Goal: Find specific page/section: Locate a particular part of the current website

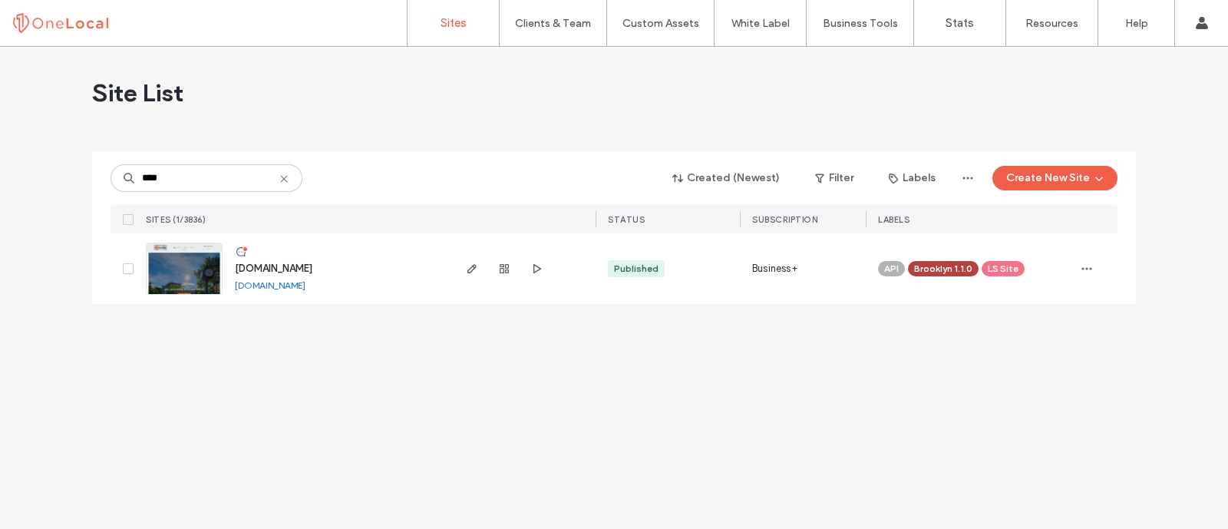
type input "****"
click at [263, 272] on span "www.btr-landscaping.com" at bounding box center [274, 269] width 78 height 12
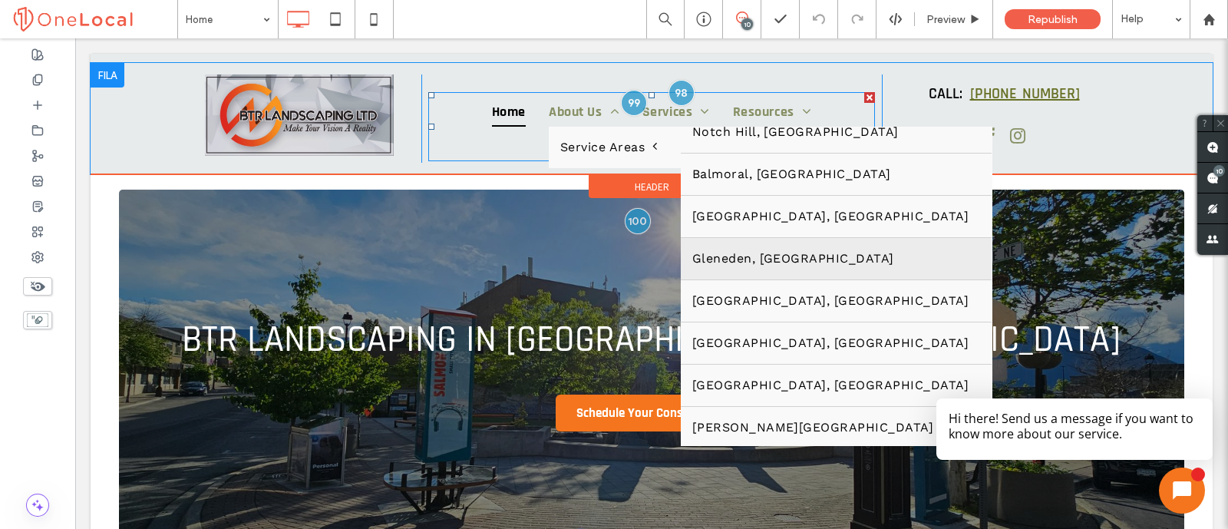
scroll to position [191, 0]
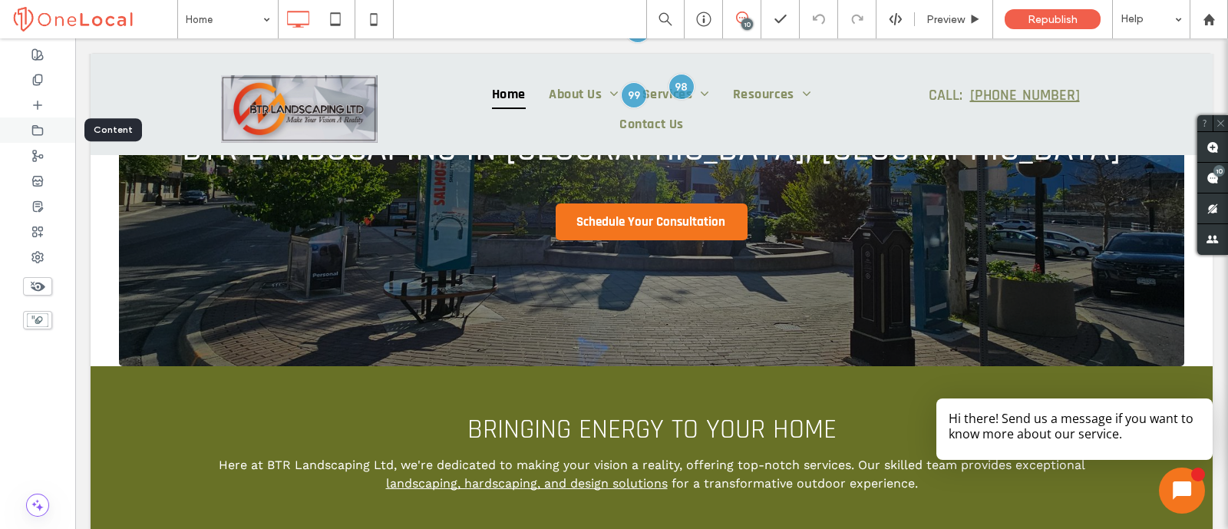
click at [44, 136] on div at bounding box center [37, 129] width 75 height 25
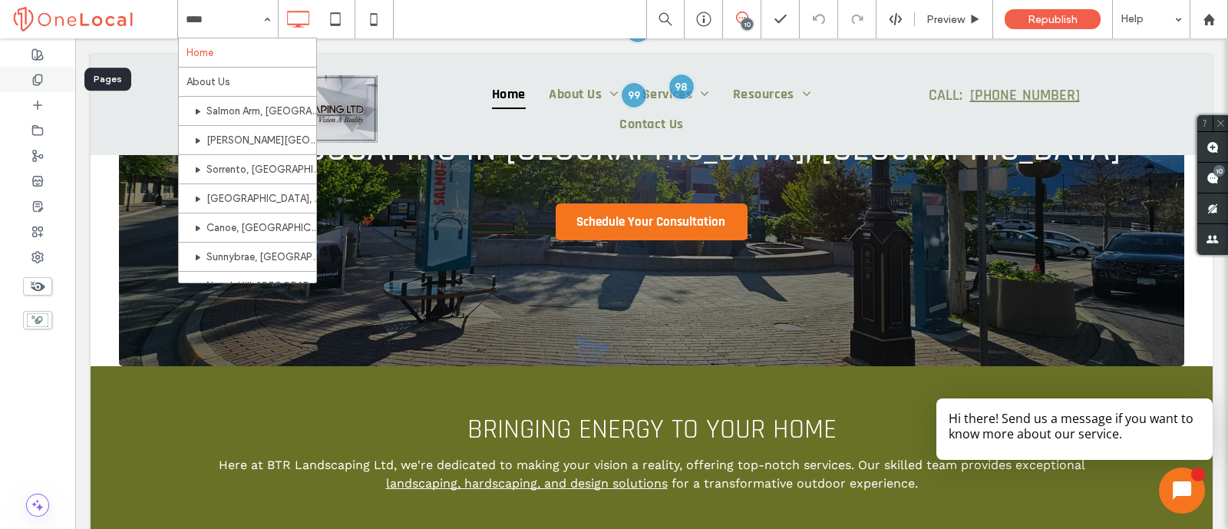
click at [53, 76] on div at bounding box center [37, 79] width 75 height 25
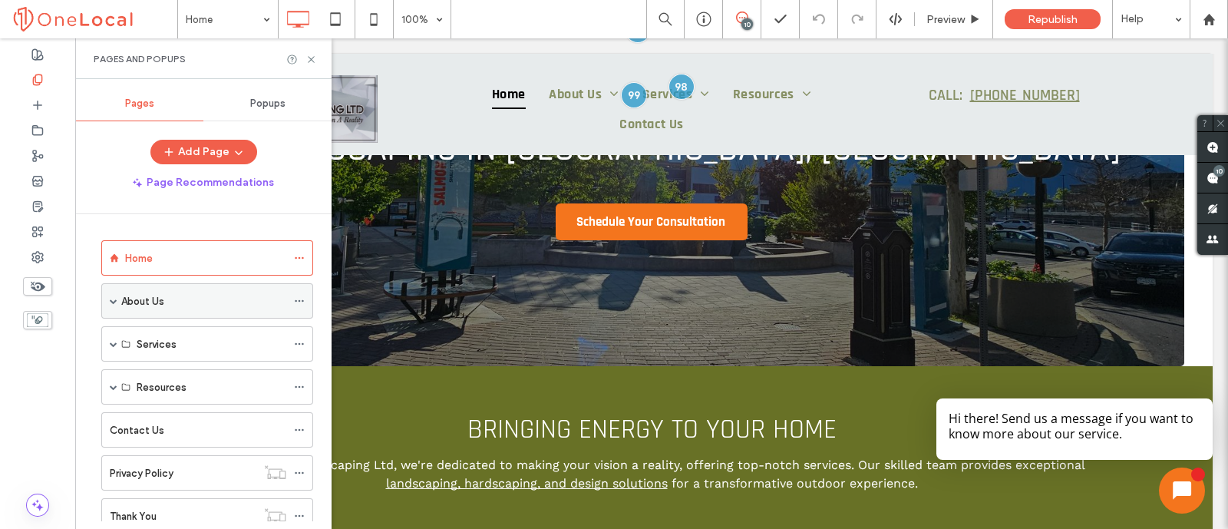
click at [150, 303] on label "About Us" at bounding box center [142, 301] width 43 height 27
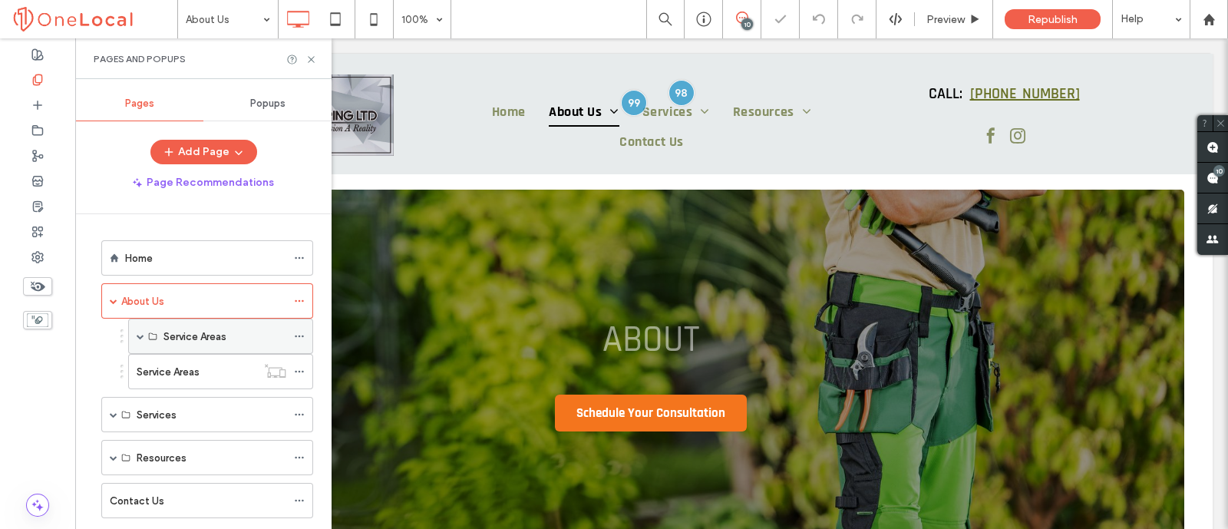
click at [137, 340] on span at bounding box center [141, 336] width 8 height 34
